Goal: Check status: Check status

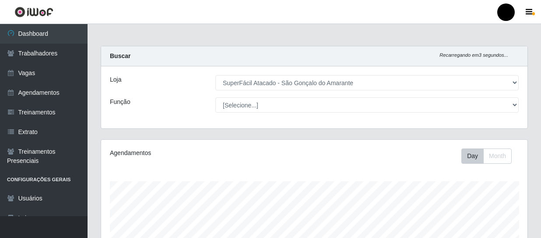
select select "408"
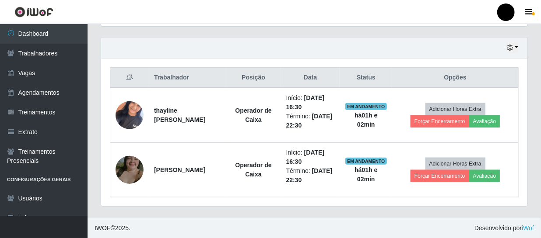
scroll to position [182, 426]
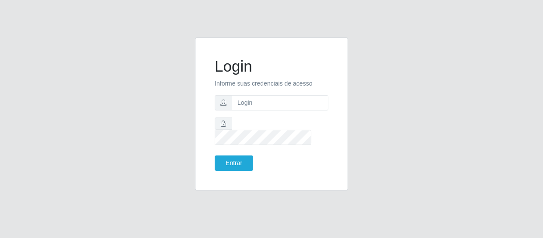
type input "amanda_raissa93@icloud.com"
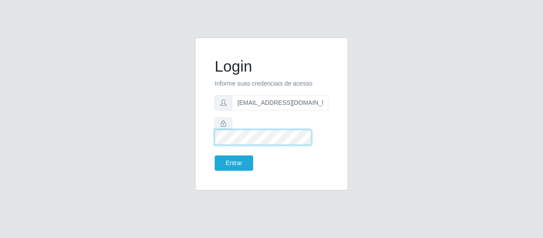
click at [215, 156] on button "Entrar" at bounding box center [234, 163] width 38 height 15
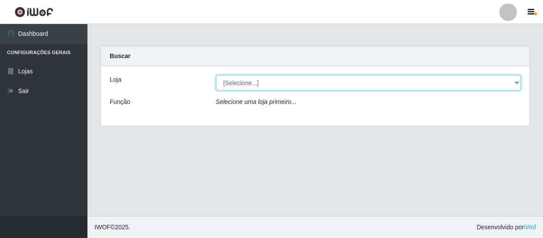
click at [263, 84] on select "[Selecione...] SuperFácil Atacado - São Gonçalo do Amarante" at bounding box center [368, 82] width 305 height 15
select select "408"
click at [216, 75] on select "[Selecione...] SuperFácil Atacado - São Gonçalo do Amarante" at bounding box center [368, 82] width 305 height 15
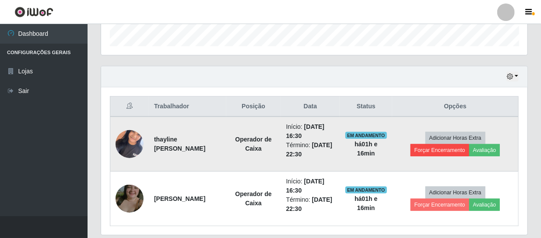
scroll to position [295, 0]
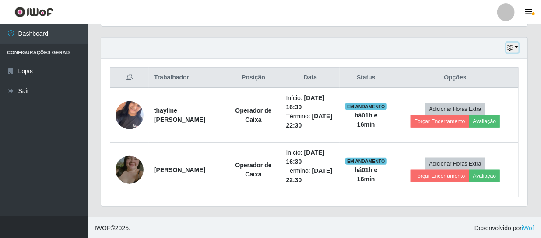
click at [514, 48] on button "button" at bounding box center [512, 48] width 12 height 10
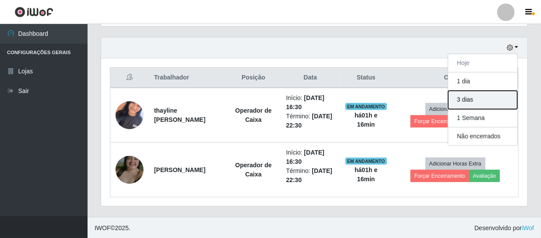
click at [469, 99] on button "3 dias" at bounding box center [482, 100] width 69 height 18
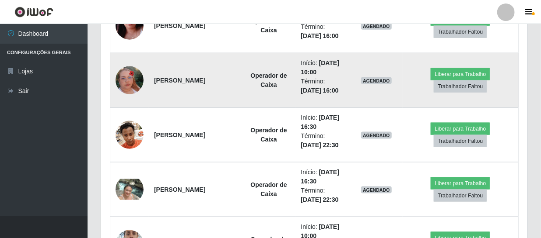
scroll to position [534, 0]
